Goal: Task Accomplishment & Management: Use online tool/utility

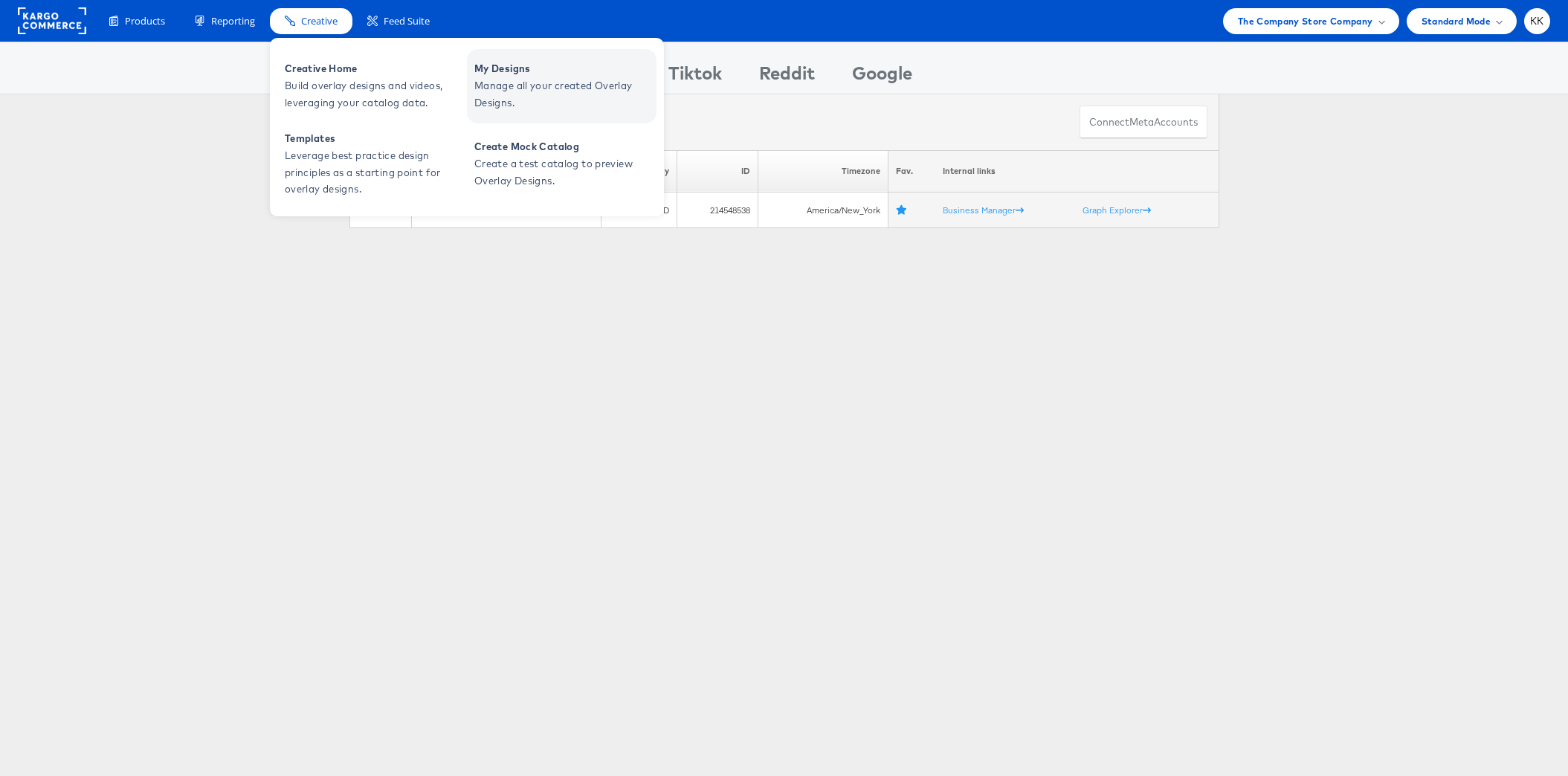
click at [514, 92] on span "Manage all your created Overlay Designs." at bounding box center [564, 95] width 178 height 34
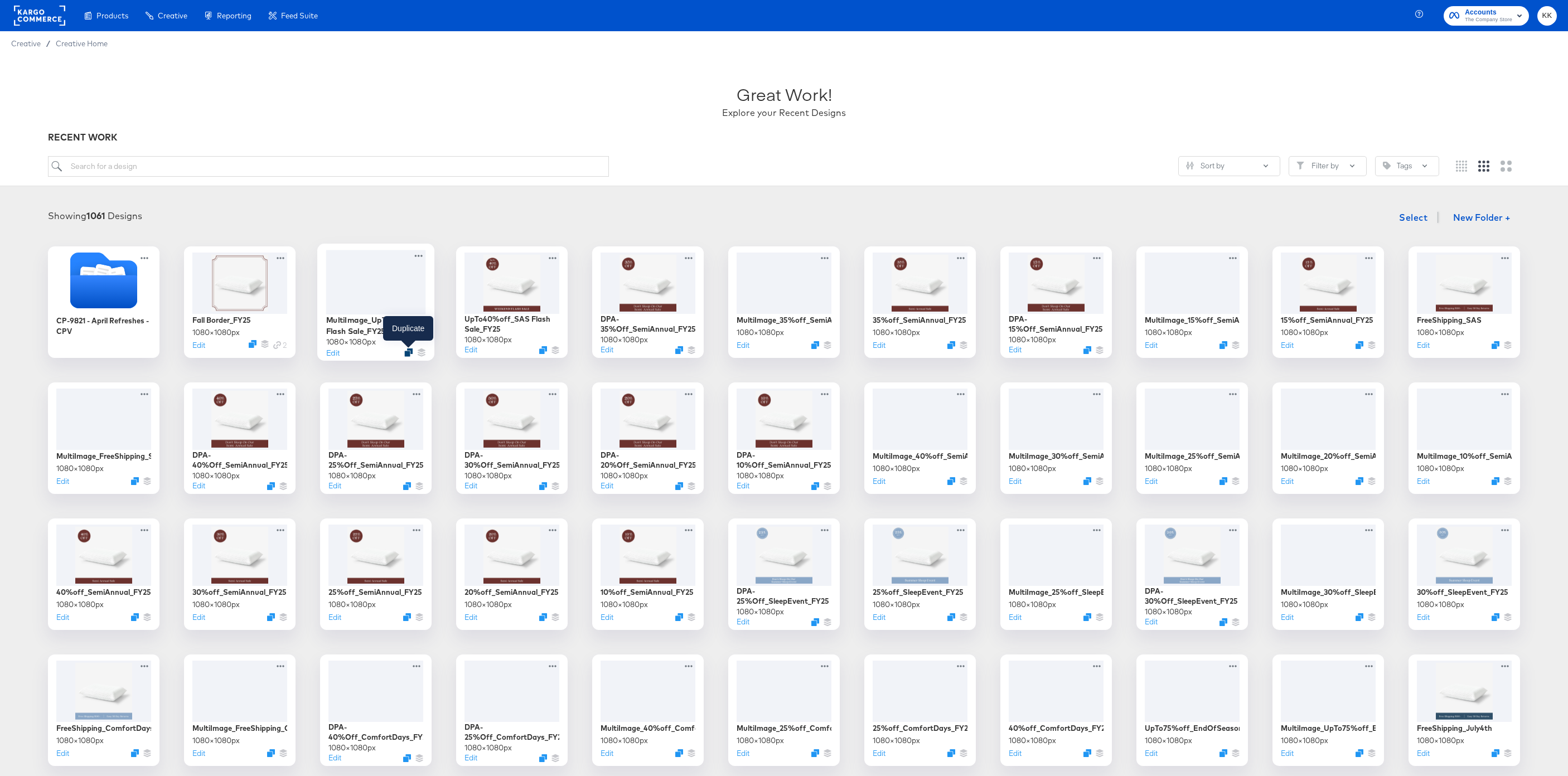
click at [408, 356] on icon "Duplicate" at bounding box center [409, 353] width 9 height 9
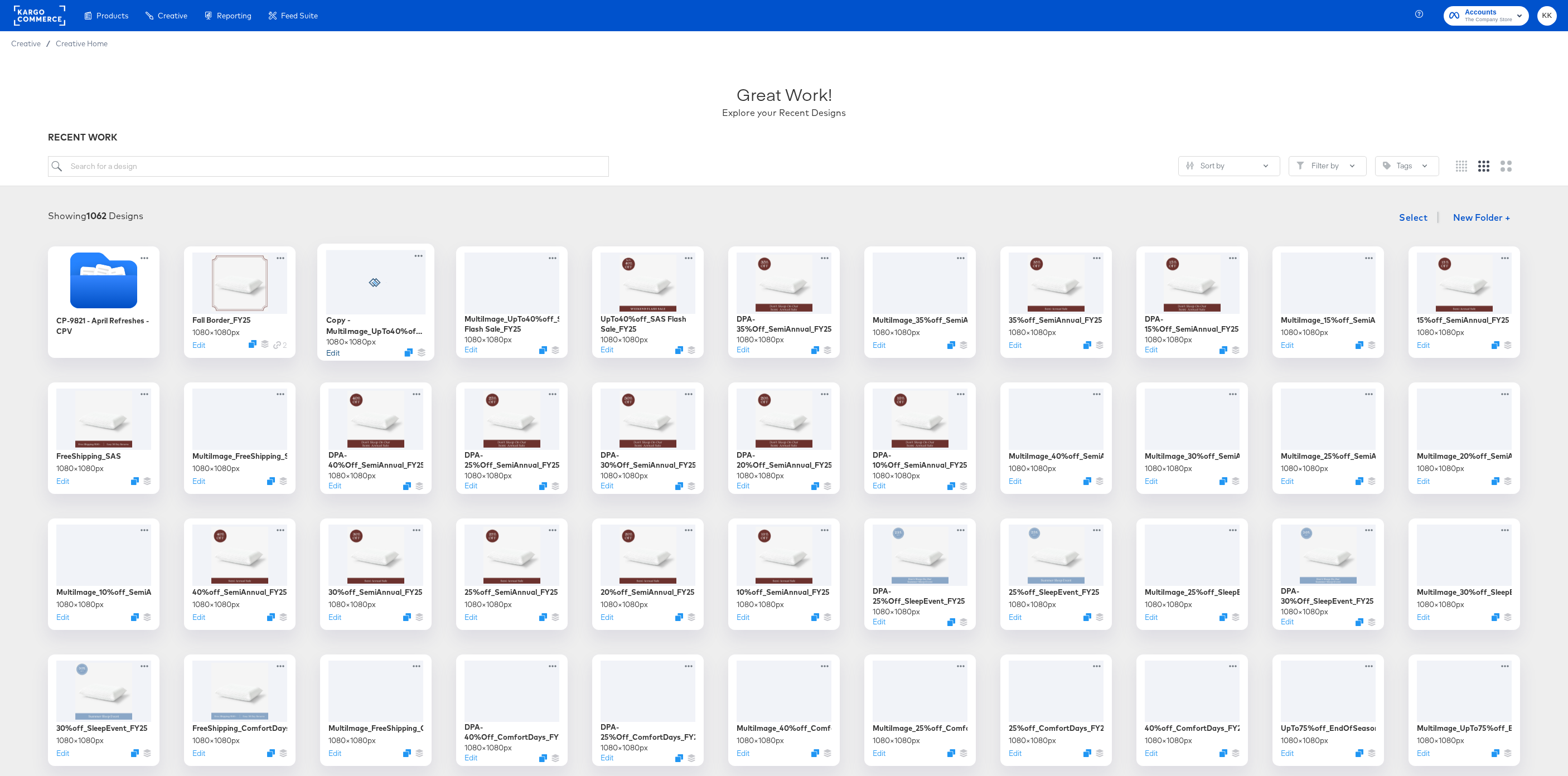
click at [330, 355] on button "Edit" at bounding box center [333, 352] width 13 height 10
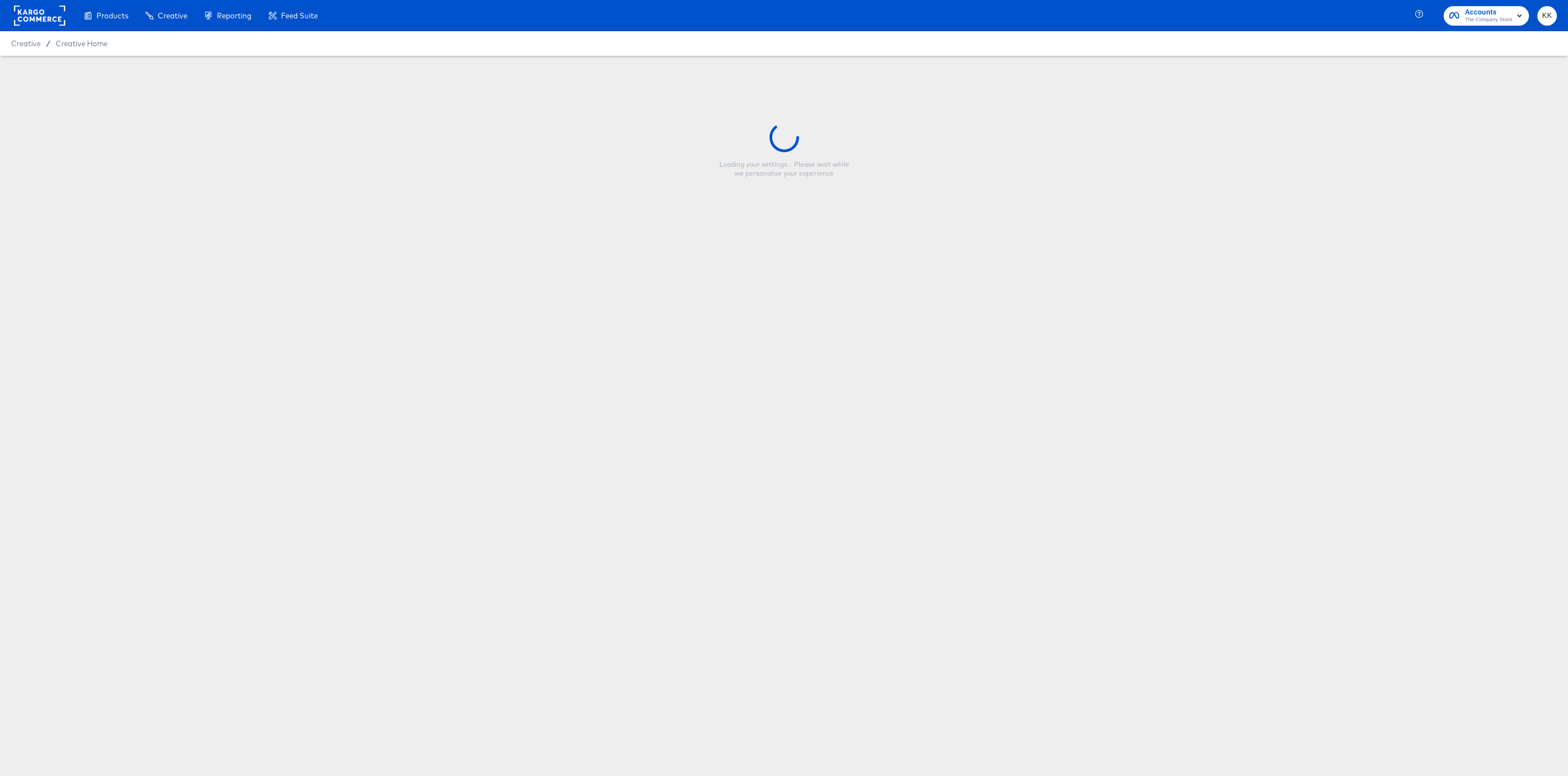
type input "Copy - MultiImage_UpTo40%off_SAS Flash Sale_FY25"
